Goal: Go to known website: Access a specific website the user already knows

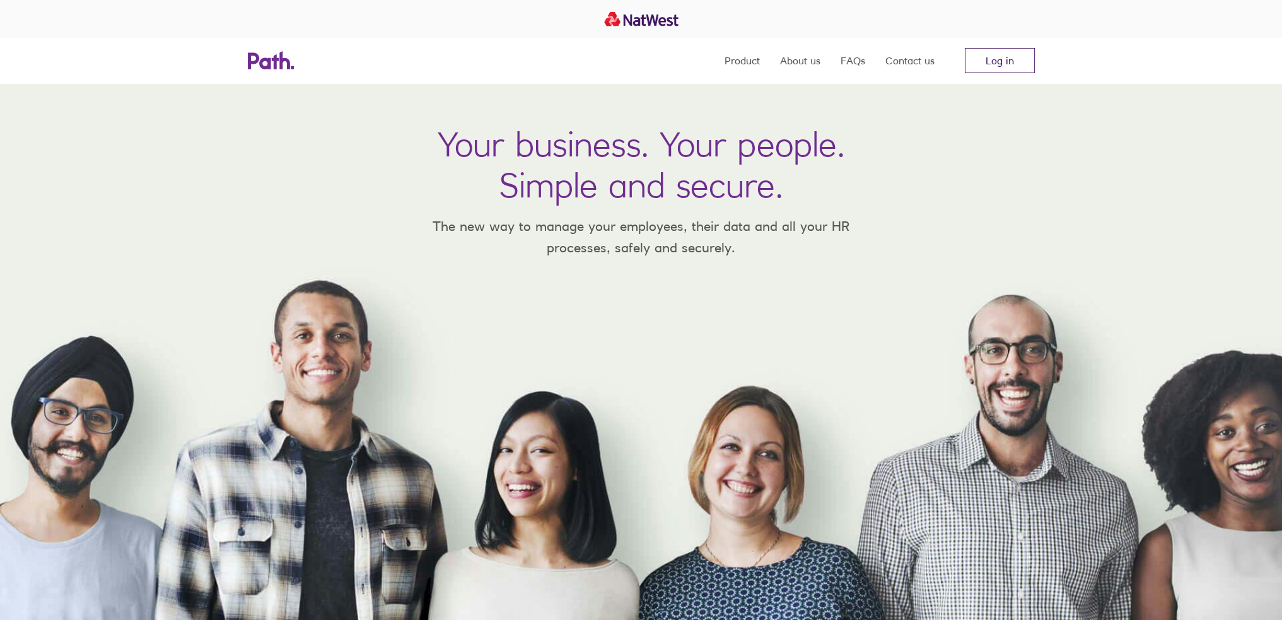
click at [1013, 61] on link "Log in" at bounding box center [1000, 60] width 70 height 25
